Goal: Information Seeking & Learning: Learn about a topic

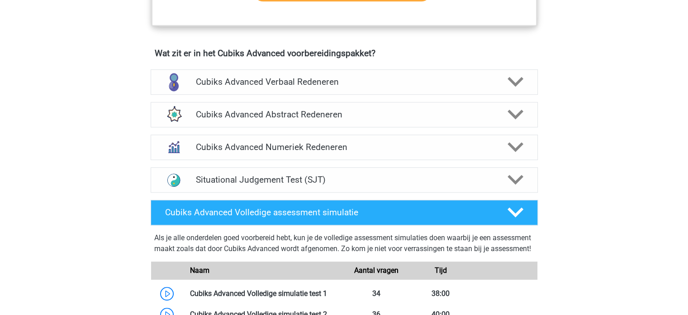
scroll to position [549, 0]
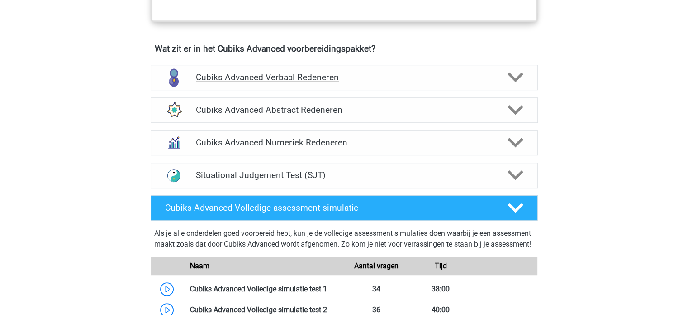
click at [513, 69] on icon at bounding box center [516, 77] width 16 height 16
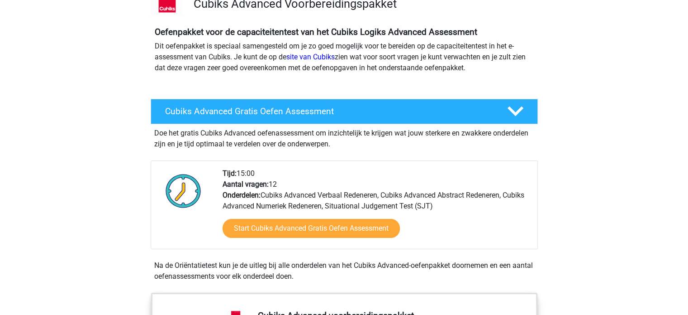
scroll to position [74, 0]
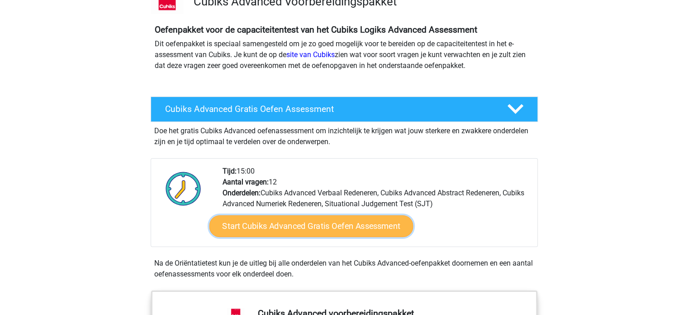
click at [316, 226] on link "Start Cubiks Advanced Gratis Oefen Assessment" at bounding box center [311, 226] width 204 height 22
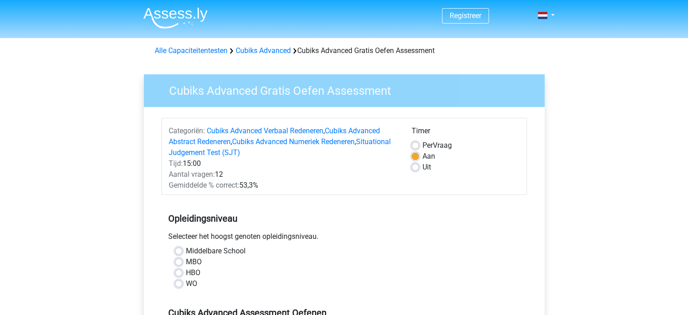
click at [185, 284] on div "WO" at bounding box center [344, 283] width 339 height 11
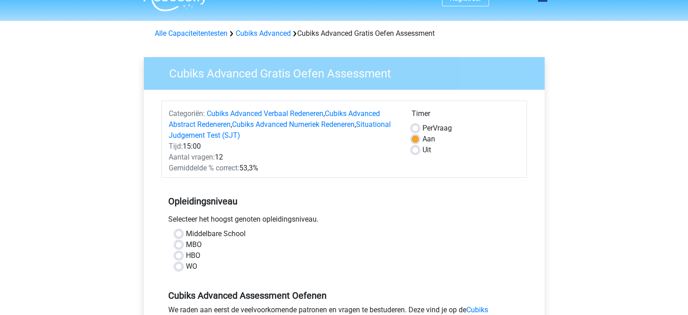
click at [186, 266] on label "WO" at bounding box center [191, 266] width 11 height 11
click at [178, 266] on input "WO" at bounding box center [178, 265] width 7 height 9
radio input "true"
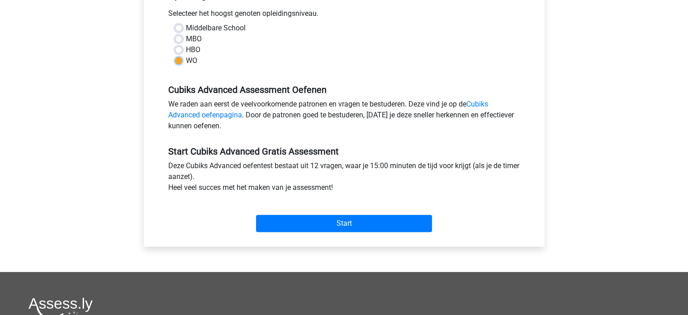
scroll to position [224, 0]
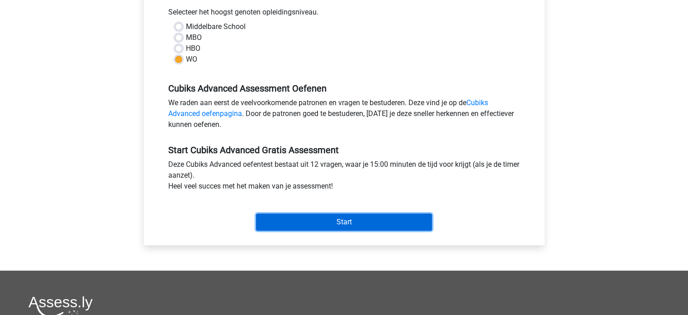
click at [348, 219] on input "Start" at bounding box center [344, 221] width 176 height 17
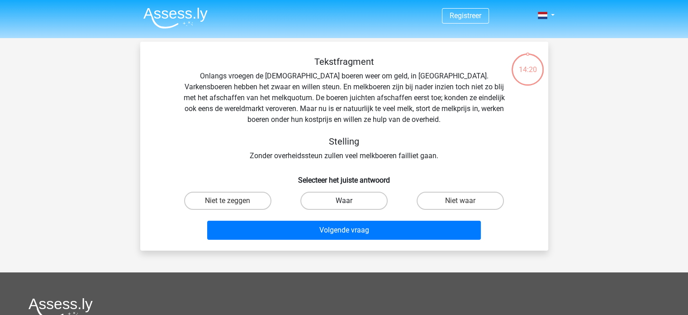
click at [357, 197] on label "Waar" at bounding box center [344, 200] width 87 height 18
click at [350, 200] on input "Waar" at bounding box center [347, 203] width 6 height 6
radio input "true"
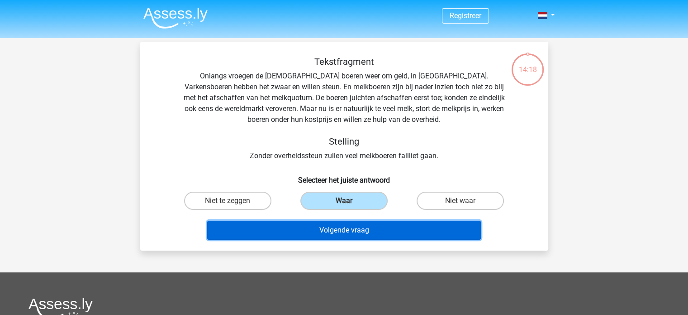
click at [365, 226] on button "Volgende vraag" at bounding box center [344, 229] width 274 height 19
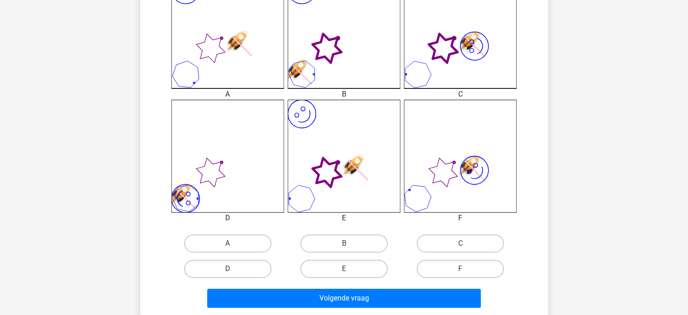
scroll to position [279, 0]
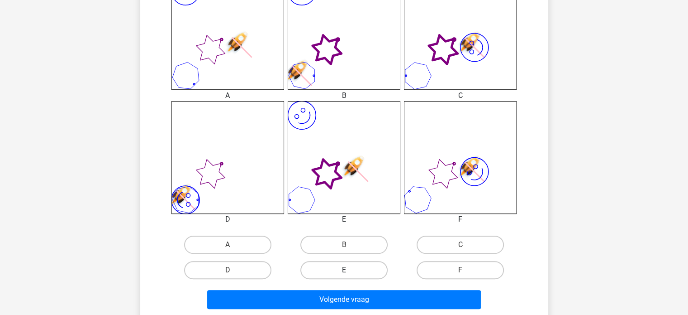
click at [353, 264] on label "E" at bounding box center [344, 270] width 87 height 18
click at [350, 270] on input "E" at bounding box center [347, 273] width 6 height 6
radio input "true"
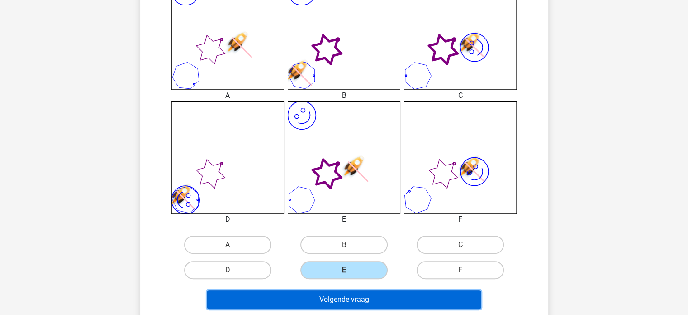
click at [347, 298] on button "Volgende vraag" at bounding box center [344, 299] width 274 height 19
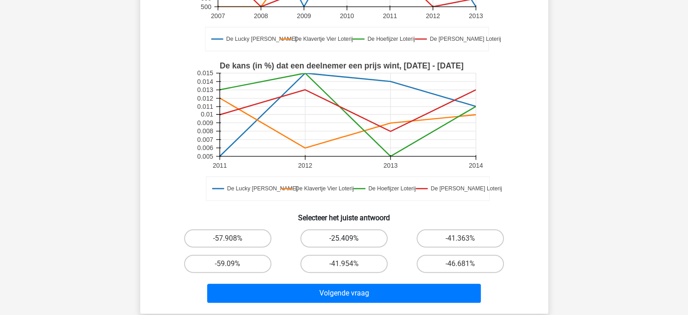
scroll to position [194, 0]
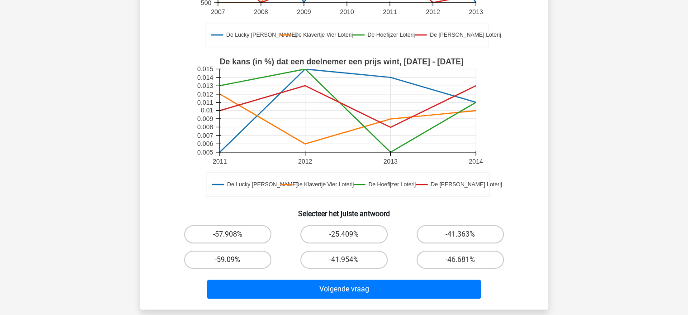
click at [235, 257] on label "-59.09%" at bounding box center [227, 259] width 87 height 18
click at [234, 259] on input "-59.09%" at bounding box center [231, 262] width 6 height 6
radio input "true"
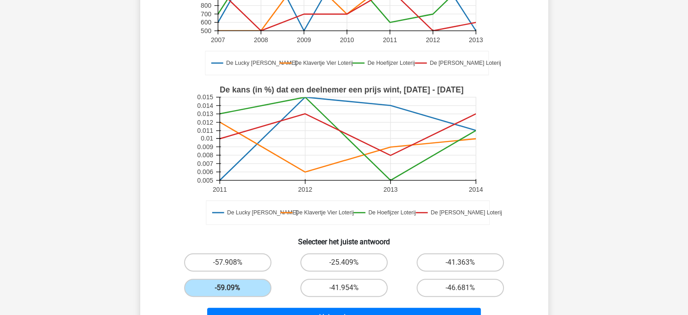
scroll to position [168, 0]
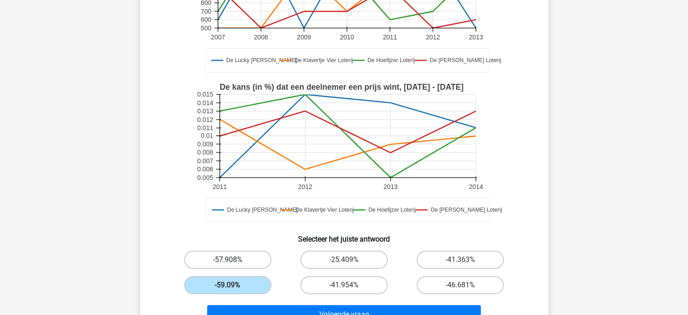
click at [246, 259] on label "-57.908%" at bounding box center [227, 259] width 87 height 18
click at [234, 259] on input "-57.908%" at bounding box center [231, 262] width 6 height 6
radio input "true"
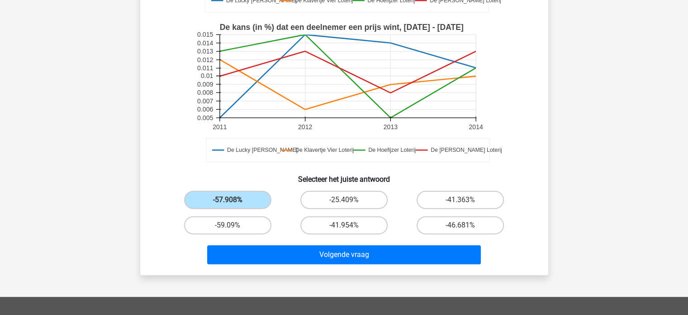
scroll to position [235, 0]
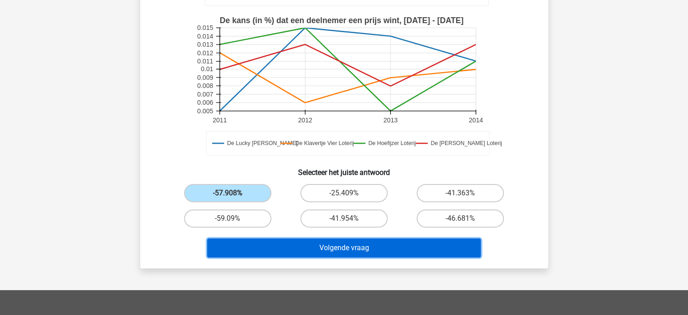
click at [317, 253] on button "Volgende vraag" at bounding box center [344, 247] width 274 height 19
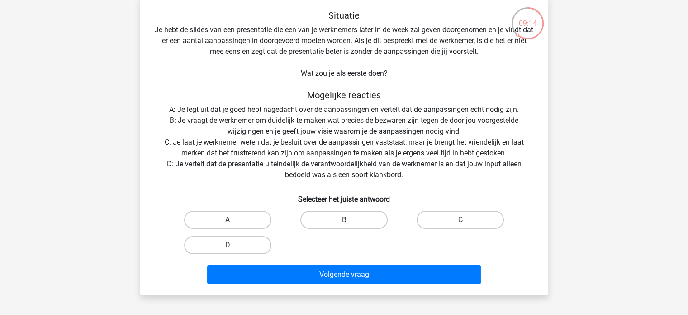
scroll to position [47, 0]
click at [340, 223] on label "B" at bounding box center [344, 219] width 87 height 18
click at [344, 223] on input "B" at bounding box center [347, 222] width 6 height 6
radio input "true"
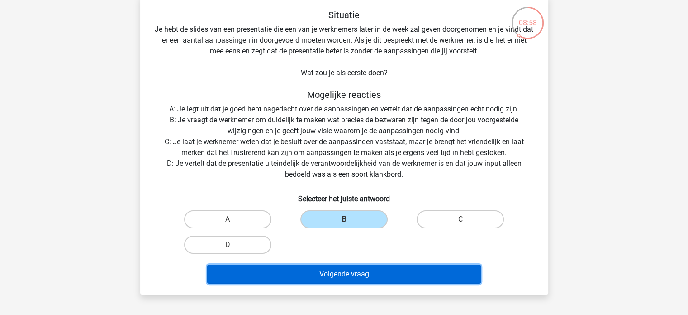
click at [351, 272] on button "Volgende vraag" at bounding box center [344, 273] width 274 height 19
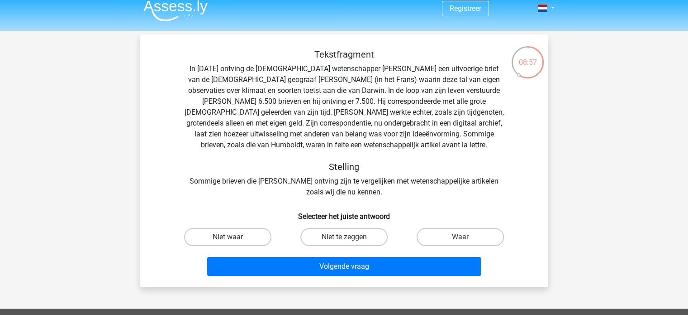
scroll to position [6, 0]
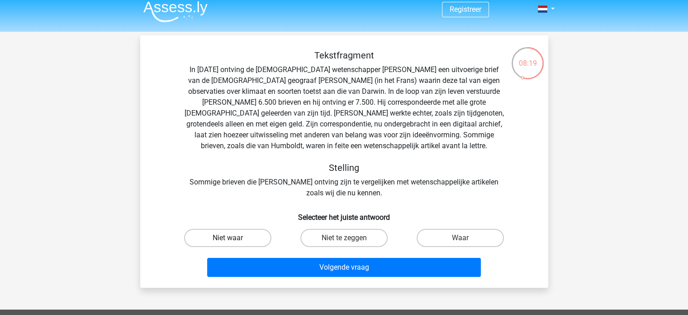
click at [245, 238] on label "Niet waar" at bounding box center [227, 238] width 87 height 18
click at [234, 238] on input "Niet waar" at bounding box center [231, 241] width 6 height 6
radio input "true"
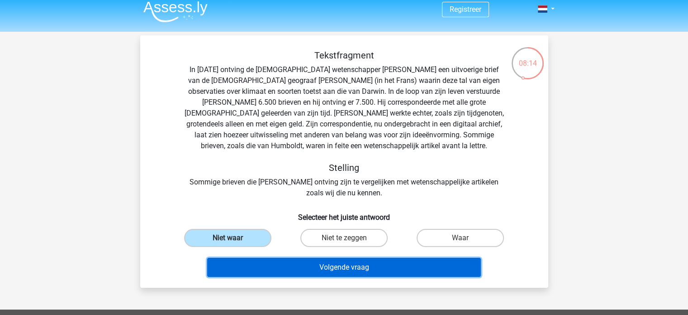
click at [308, 263] on button "Volgende vraag" at bounding box center [344, 267] width 274 height 19
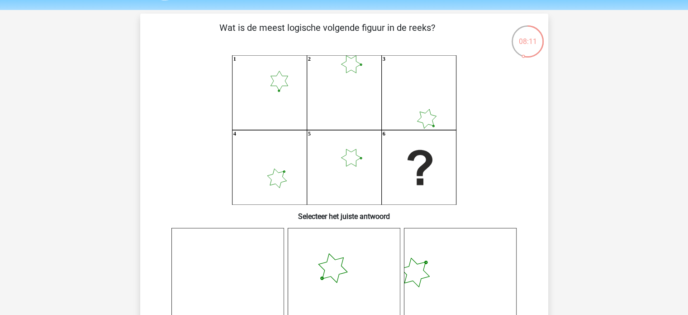
scroll to position [29, 0]
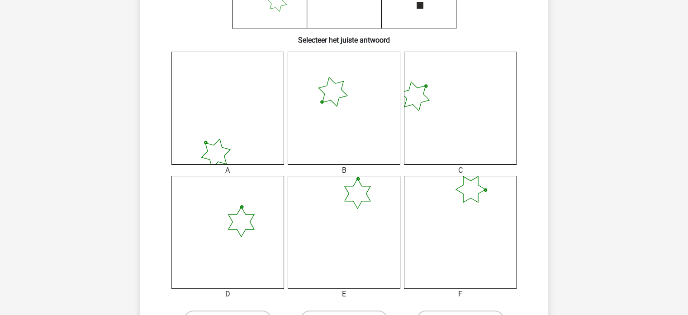
click at [466, 199] on icon at bounding box center [460, 232] width 113 height 113
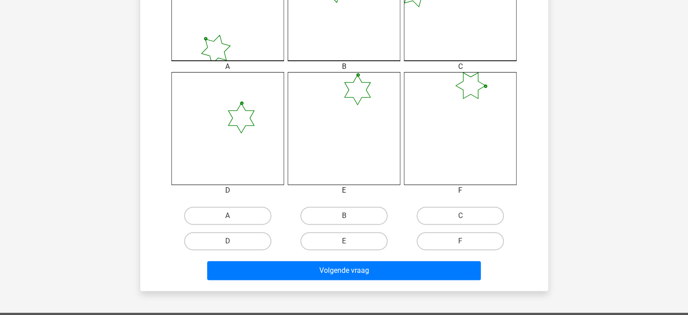
scroll to position [308, 0]
click at [454, 237] on label "F" at bounding box center [460, 241] width 87 height 18
click at [461, 241] on input "F" at bounding box center [464, 244] width 6 height 6
radio input "true"
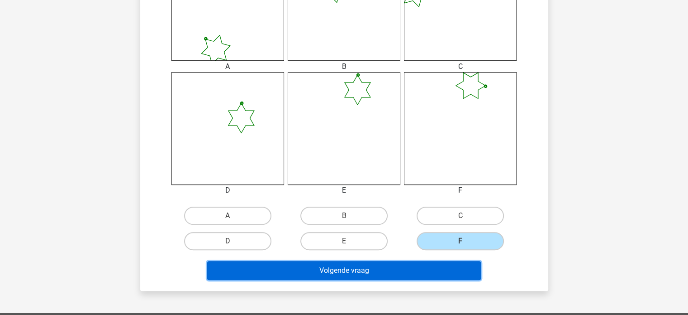
click at [428, 270] on button "Volgende vraag" at bounding box center [344, 270] width 274 height 19
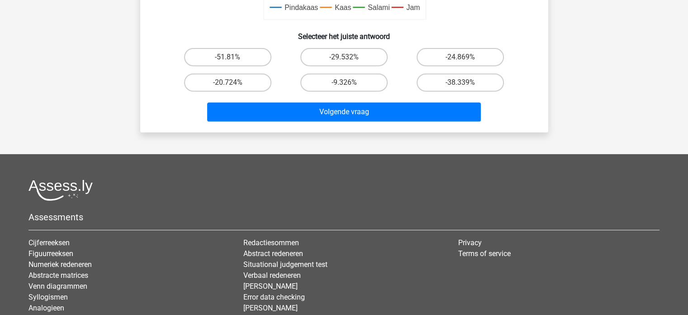
scroll to position [370, 0]
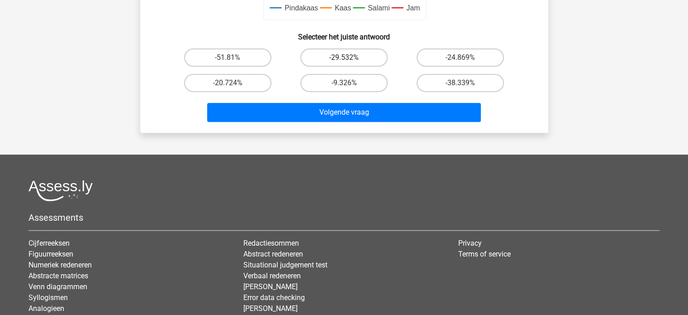
click at [358, 64] on label "-29.532%" at bounding box center [344, 57] width 87 height 18
click at [350, 63] on input "-29.532%" at bounding box center [347, 60] width 6 height 6
radio input "true"
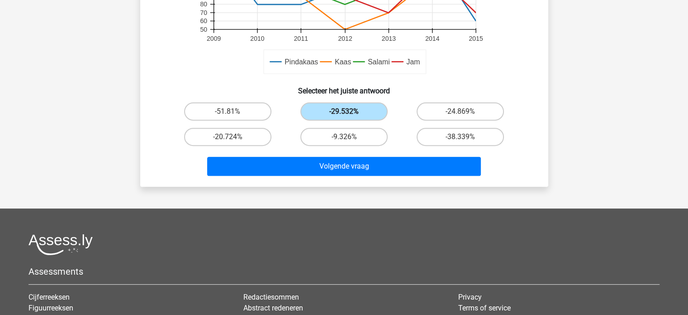
scroll to position [316, 0]
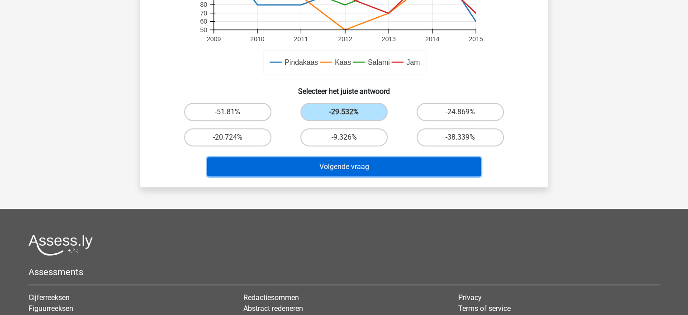
click at [408, 166] on button "Volgende vraag" at bounding box center [344, 166] width 274 height 19
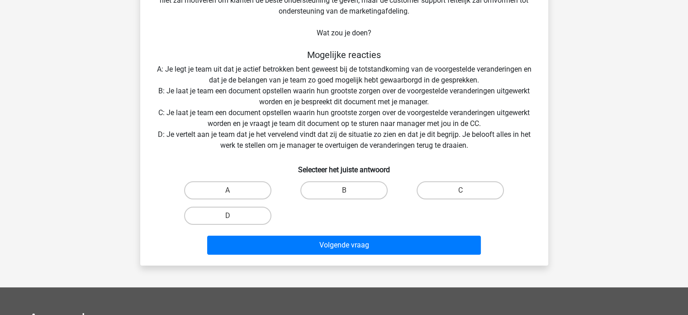
scroll to position [142, 0]
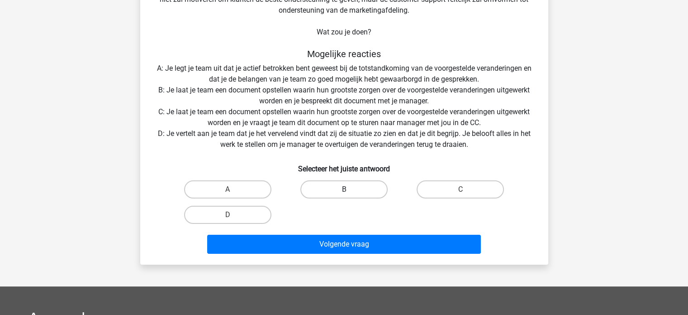
click at [369, 189] on label "B" at bounding box center [344, 189] width 87 height 18
click at [350, 189] on input "B" at bounding box center [347, 192] width 6 height 6
radio input "true"
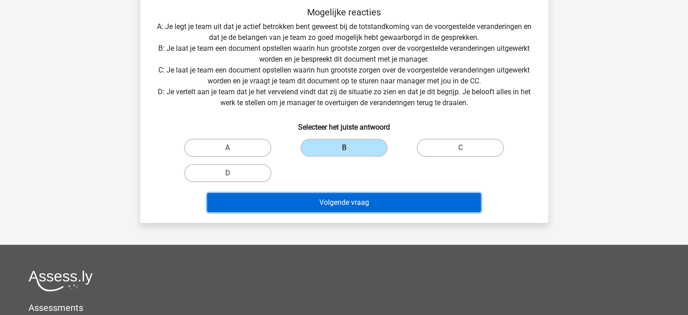
click at [386, 198] on button "Volgende vraag" at bounding box center [344, 202] width 274 height 19
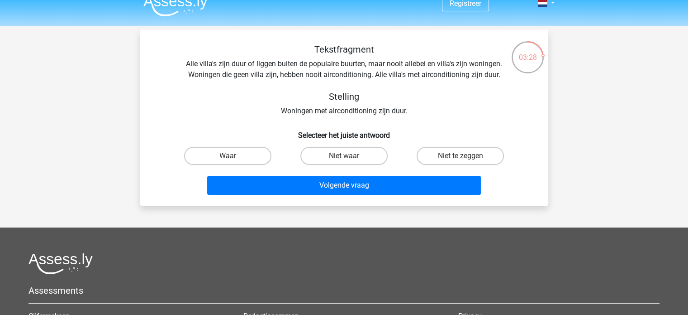
scroll to position [8, 0]
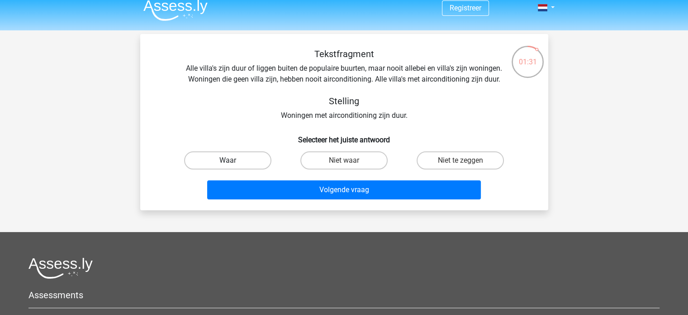
click at [253, 160] on label "Waar" at bounding box center [227, 160] width 87 height 18
click at [234, 160] on input "Waar" at bounding box center [231, 163] width 6 height 6
radio input "true"
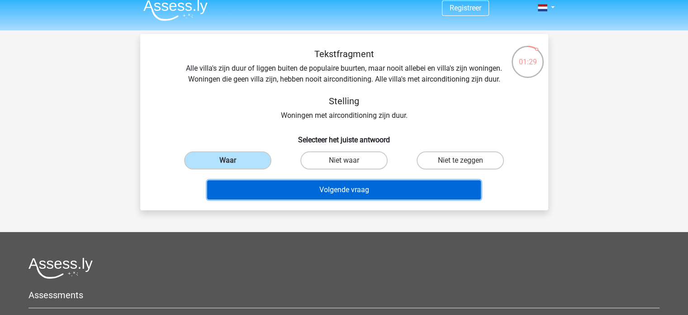
click at [371, 188] on button "Volgende vraag" at bounding box center [344, 189] width 274 height 19
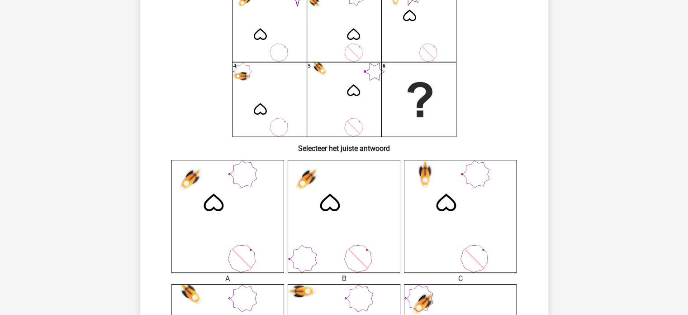
scroll to position [72, 0]
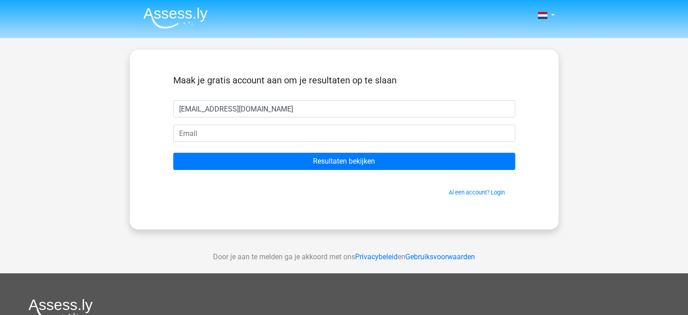
type input "[EMAIL_ADDRESS][DOMAIN_NAME]"
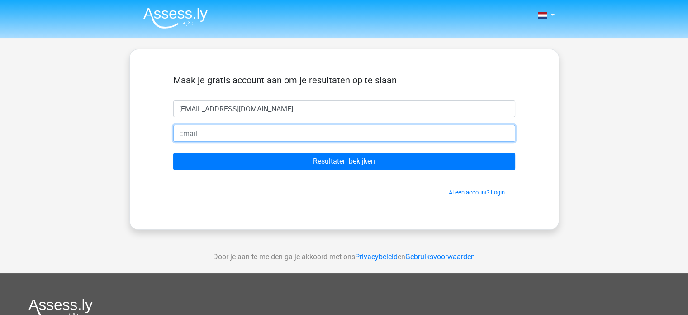
click at [378, 136] on input "email" at bounding box center [344, 132] width 342 height 17
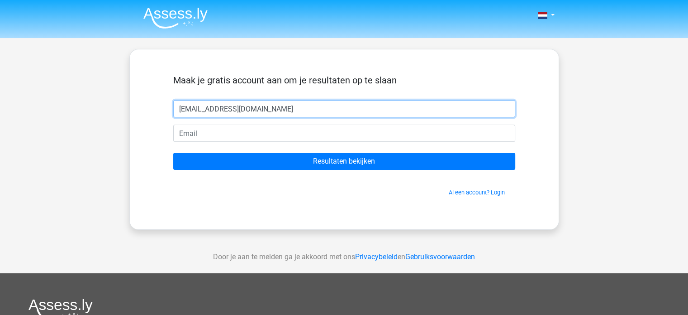
click at [335, 103] on input "tijm.nagtegaal@gmail.com" at bounding box center [344, 108] width 342 height 17
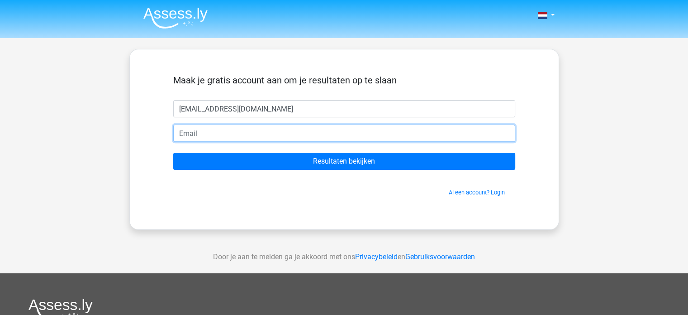
click at [288, 132] on input "email" at bounding box center [344, 132] width 342 height 17
type input "v"
paste input "tijm.nagtegaal@gmail.com"
click at [227, 134] on input "tijm.nagtegaal@gmail.com" at bounding box center [344, 132] width 342 height 17
type input "[EMAIL_ADDRESS][DOMAIN_NAME]"
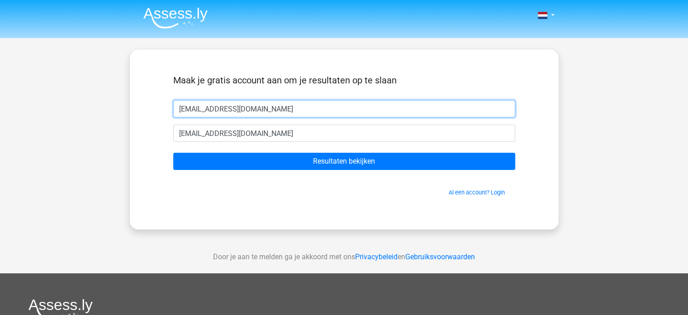
click at [228, 116] on input "tijm.nagtegaal@gmail.com" at bounding box center [344, 108] width 342 height 17
type input "Tijm"
click at [173, 153] on input "Resultaten bekijken" at bounding box center [344, 161] width 342 height 17
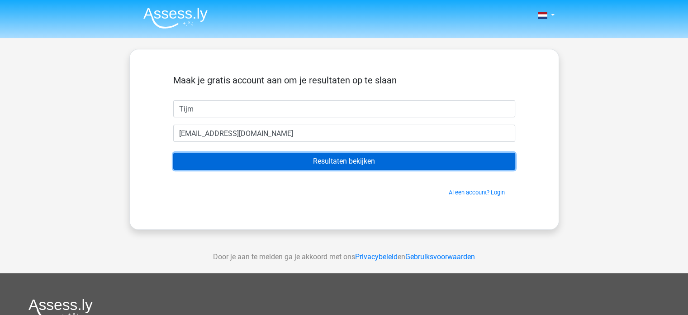
drag, startPoint x: 380, startPoint y: 157, endPoint x: 310, endPoint y: 234, distance: 103.2
click at [310, 234] on div "Nederlands English" at bounding box center [344, 256] width 688 height 512
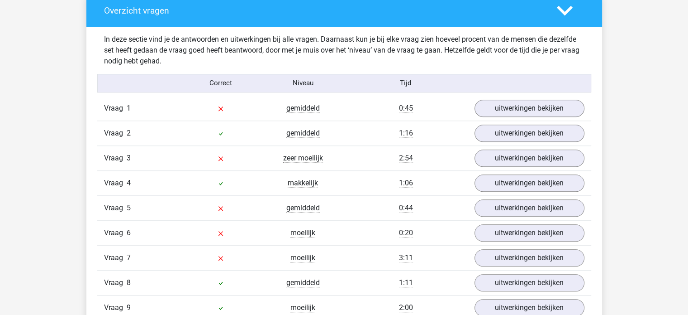
scroll to position [952, 0]
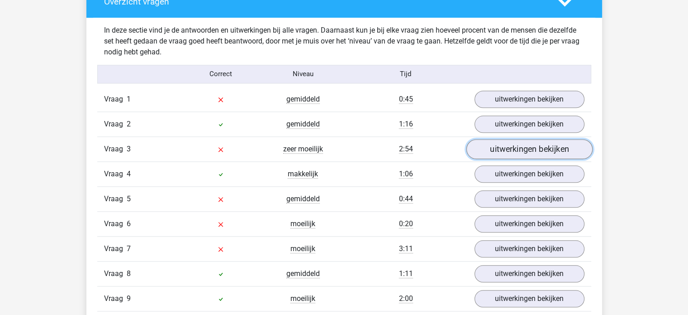
click at [524, 143] on link "uitwerkingen bekijken" at bounding box center [529, 149] width 126 height 20
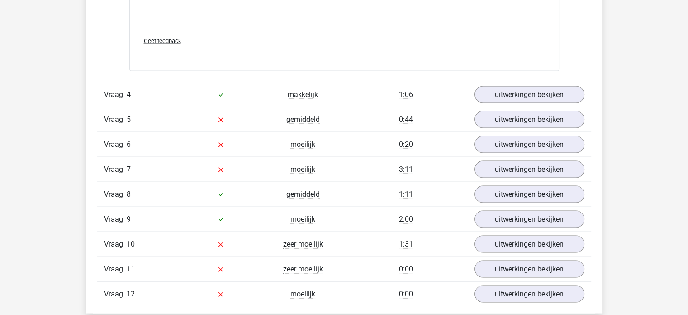
scroll to position [1796, 0]
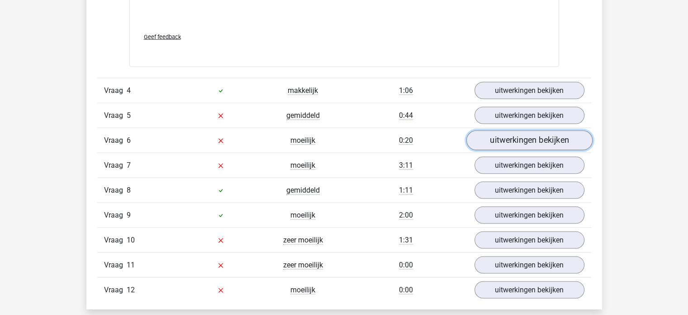
click at [549, 139] on link "uitwerkingen bekijken" at bounding box center [529, 140] width 126 height 20
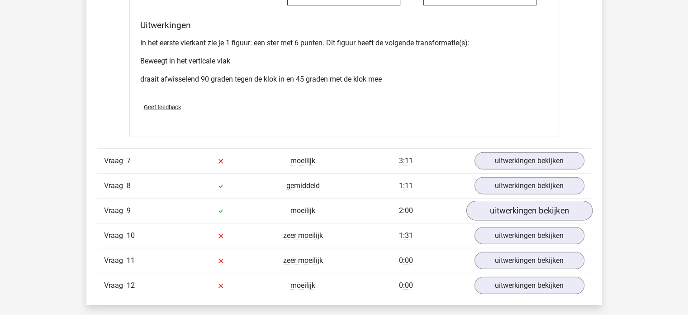
scroll to position [2411, 0]
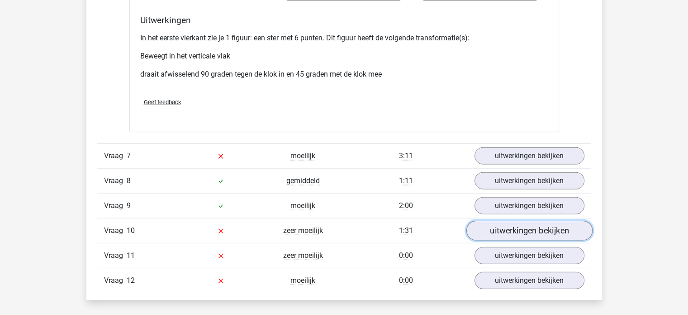
click at [538, 230] on link "uitwerkingen bekijken" at bounding box center [529, 230] width 126 height 20
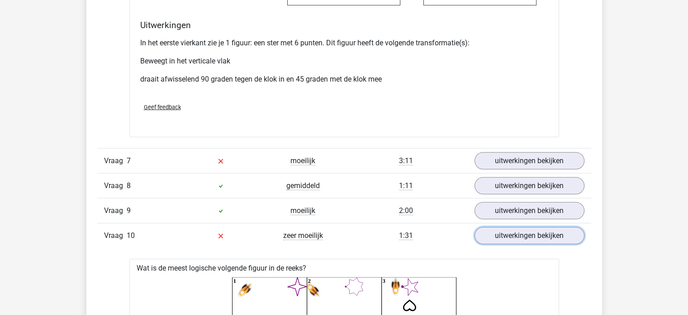
scroll to position [2410, 0]
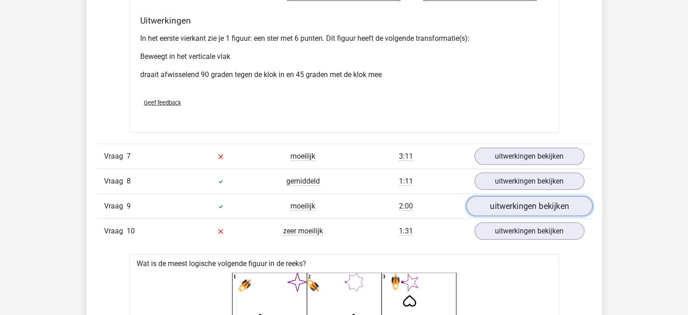
click at [515, 200] on link "uitwerkingen bekijken" at bounding box center [529, 206] width 126 height 20
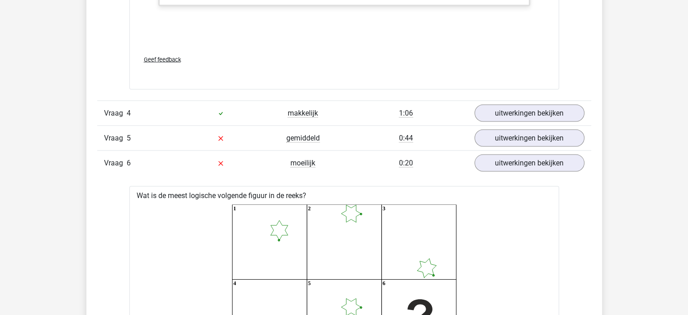
scroll to position [1760, 0]
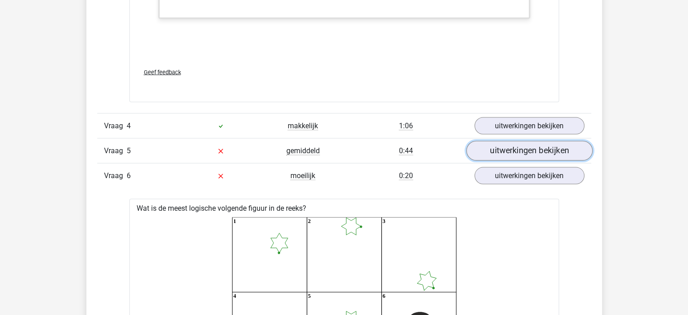
click at [506, 146] on link "uitwerkingen bekijken" at bounding box center [529, 151] width 126 height 20
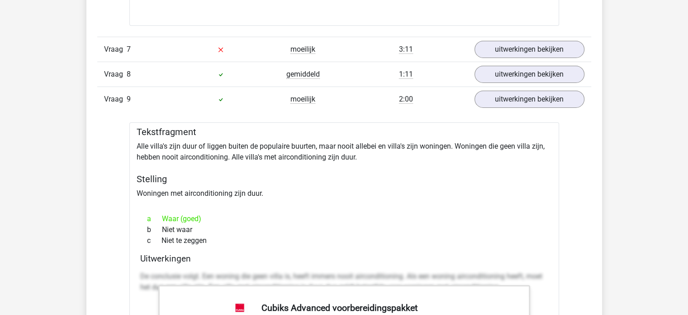
scroll to position [3046, 0]
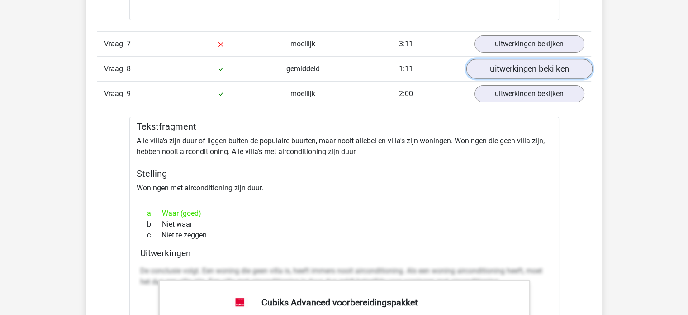
click at [533, 67] on link "uitwerkingen bekijken" at bounding box center [529, 69] width 126 height 20
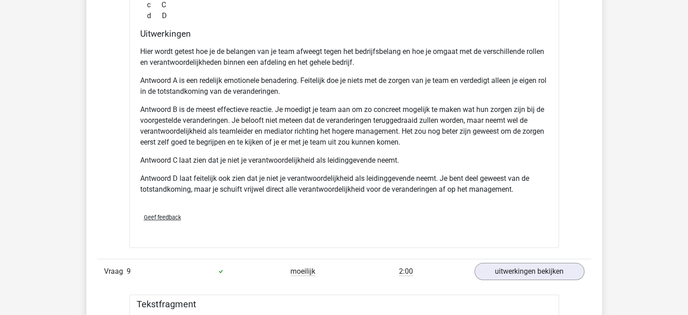
scroll to position [3409, 0]
